Goal: Information Seeking & Learning: Learn about a topic

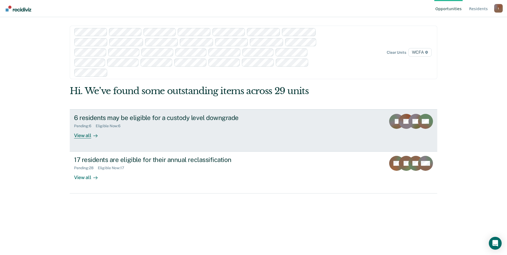
click at [87, 136] on div "View all" at bounding box center [89, 133] width 30 height 10
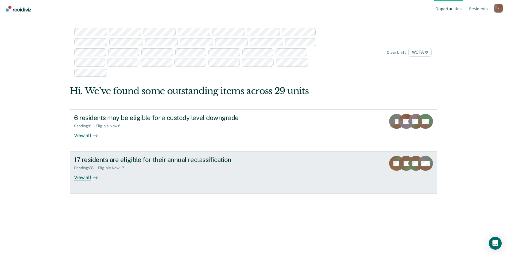
click at [86, 179] on div "View all" at bounding box center [89, 175] width 30 height 10
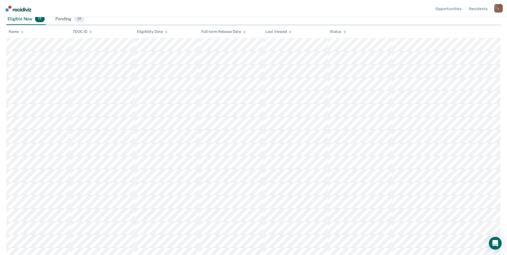
scroll to position [124, 0]
